Goal: Use online tool/utility: Utilize a website feature to perform a specific function

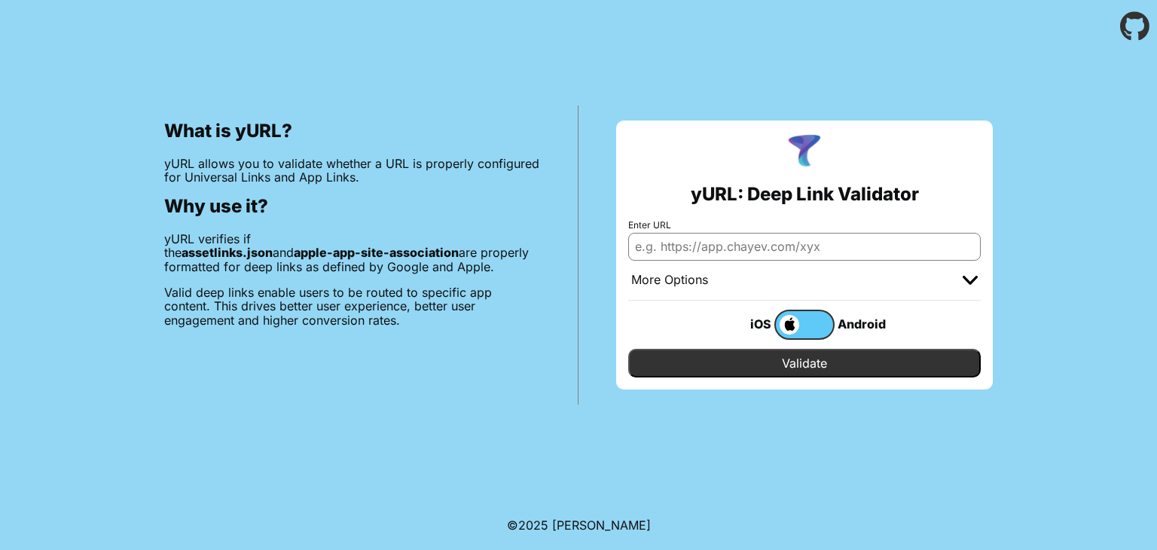
click at [808, 325] on label at bounding box center [804, 325] width 60 height 30
click at [0, 0] on input "checkbox" at bounding box center [0, 0] width 0 height 0
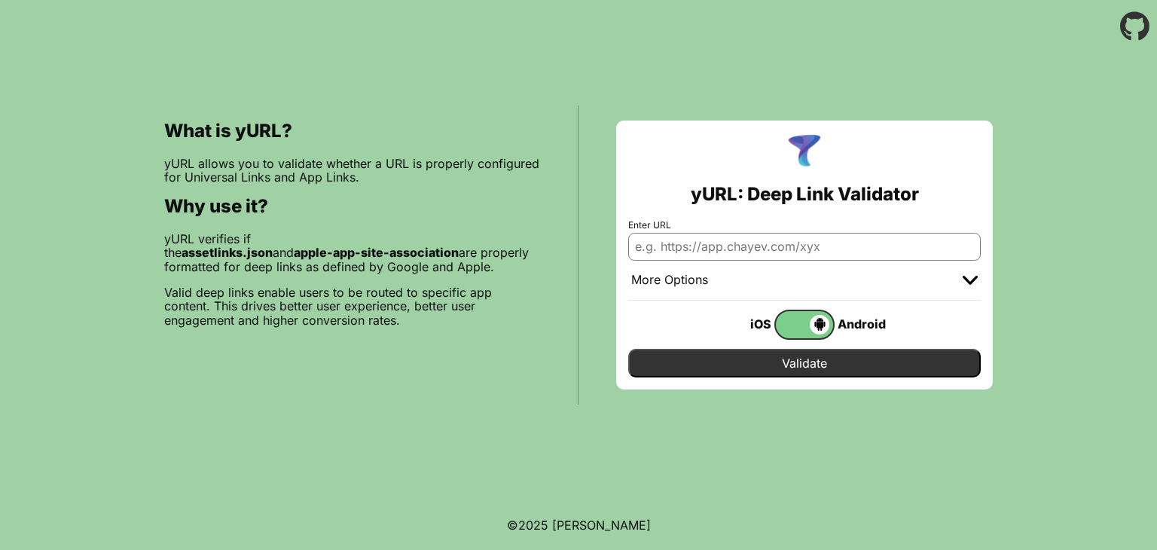
click at [789, 325] on span at bounding box center [802, 325] width 53 height 20
click at [0, 0] on input "checkbox" at bounding box center [0, 0] width 0 height 0
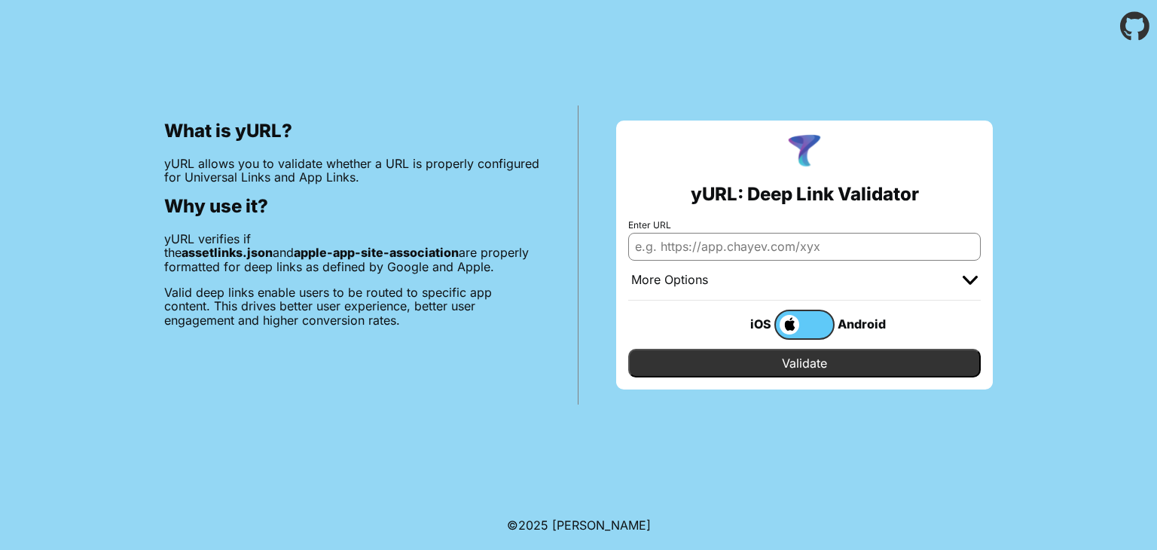
drag, startPoint x: 1145, startPoint y: 1, endPoint x: 746, endPoint y: 535, distance: 667.2
click at [746, 535] on body "What is yURL? yURL allows you to validate whether a URL is properly configured …" at bounding box center [578, 275] width 1157 height 550
click at [729, 242] on input "Enter URL" at bounding box center [804, 246] width 352 height 27
paste input "[URL][DOMAIN_NAME]"
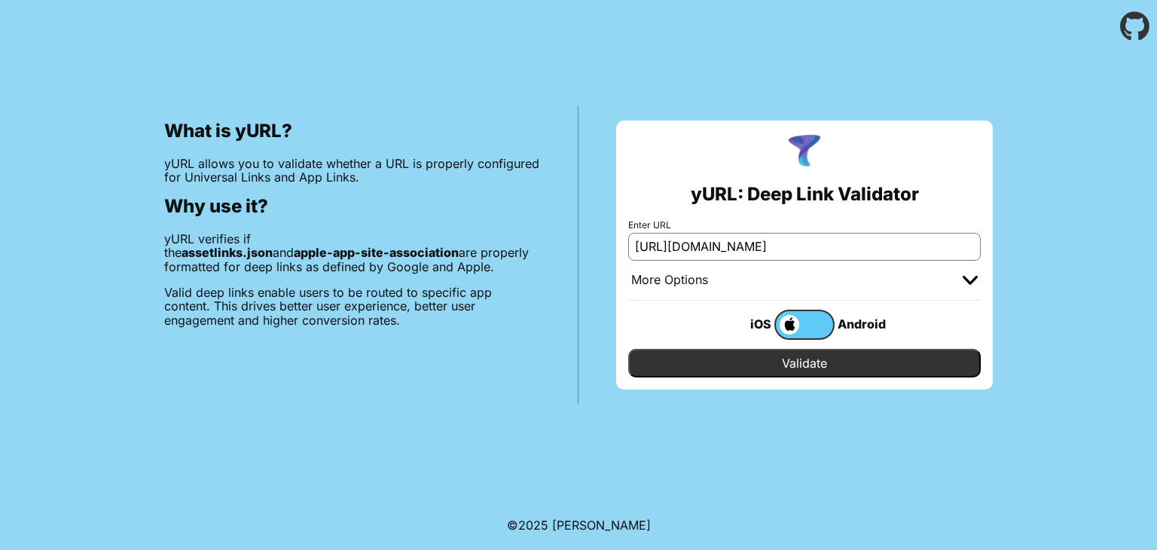
type input "[URL][DOMAIN_NAME]"
click at [628, 349] on input "Validate" at bounding box center [804, 363] width 352 height 29
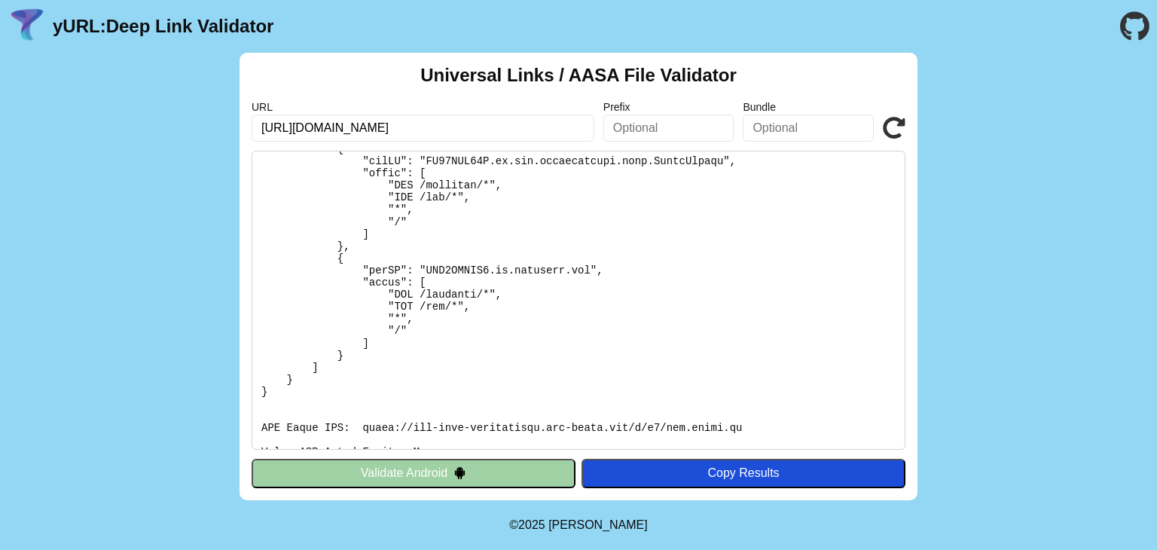
scroll to position [386, 0]
